Goal: Task Accomplishment & Management: Use online tool/utility

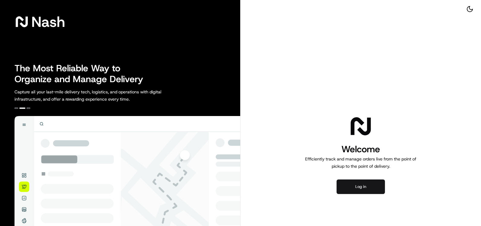
click at [374, 187] on button "Log in" at bounding box center [360, 186] width 48 height 14
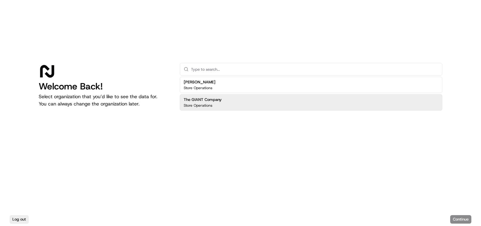
click at [230, 98] on div "The GIANT Company Store Operations" at bounding box center [311, 102] width 262 height 16
click at [236, 103] on div "The GIANT Company Store Operations" at bounding box center [311, 102] width 262 height 16
click at [332, 109] on div "The GIANT Company Store Operations" at bounding box center [311, 102] width 262 height 16
click at [460, 215] on button "Continue" at bounding box center [460, 219] width 21 height 8
